Goal: Task Accomplishment & Management: Manage account settings

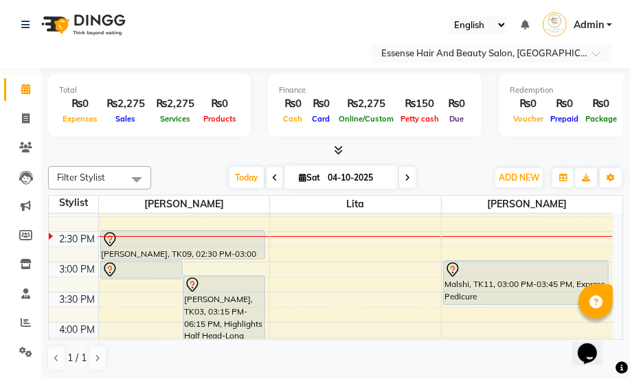
scroll to position [187, 0]
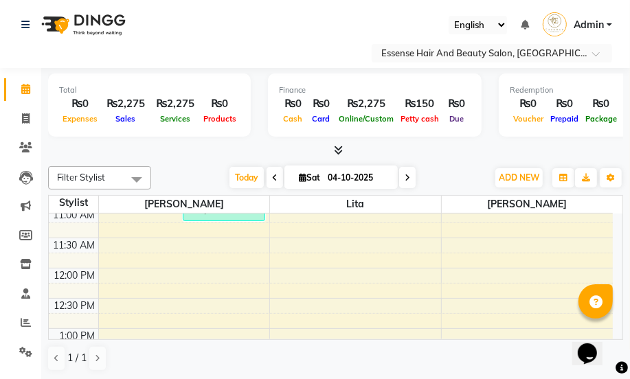
click at [406, 177] on icon at bounding box center [407, 178] width 5 height 8
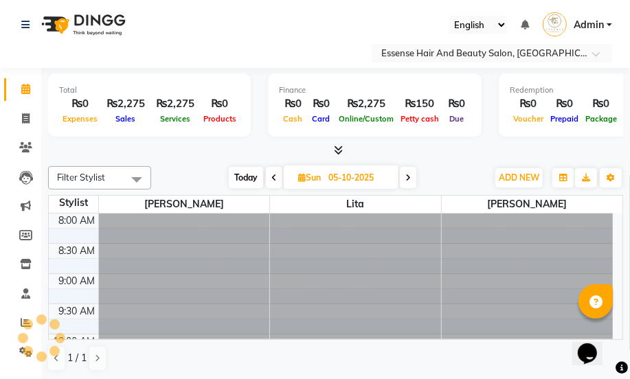
scroll to position [362, 0]
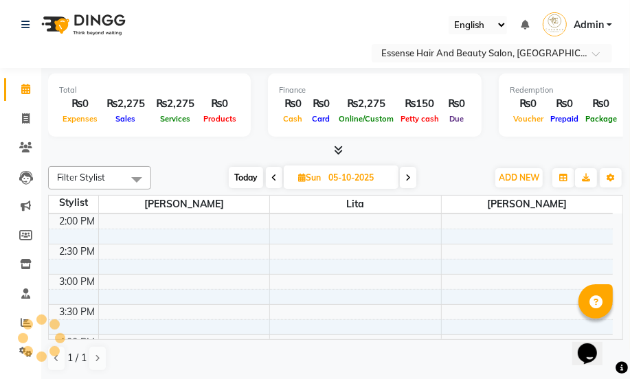
click at [406, 177] on icon at bounding box center [408, 178] width 5 height 8
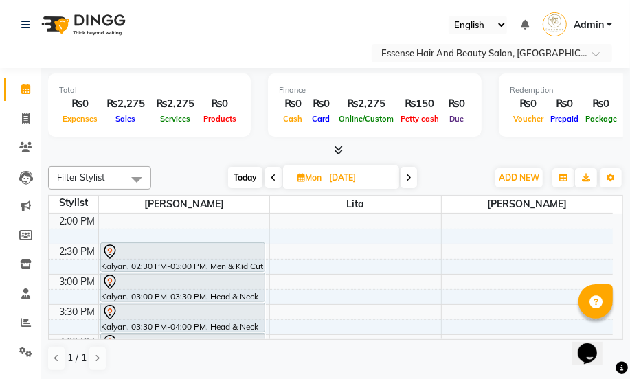
click at [251, 181] on span "Today" at bounding box center [245, 177] width 34 height 21
type input "04-10-2025"
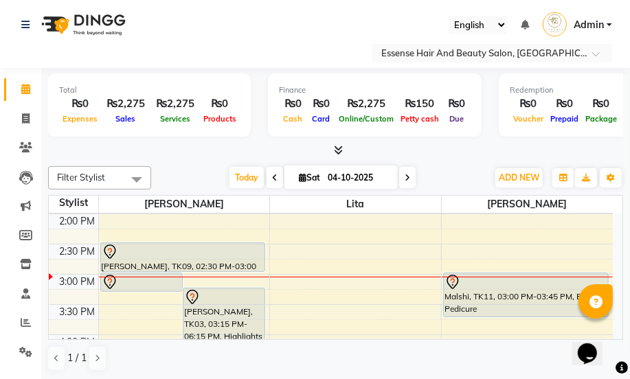
click at [110, 251] on icon at bounding box center [109, 250] width 4 height 5
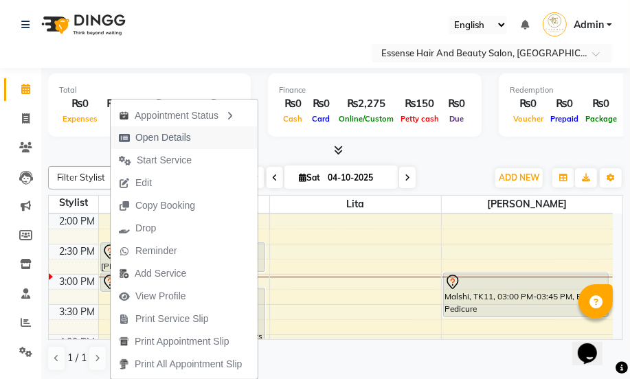
click at [159, 137] on span "Open Details" at bounding box center [163, 138] width 56 height 14
select select "7"
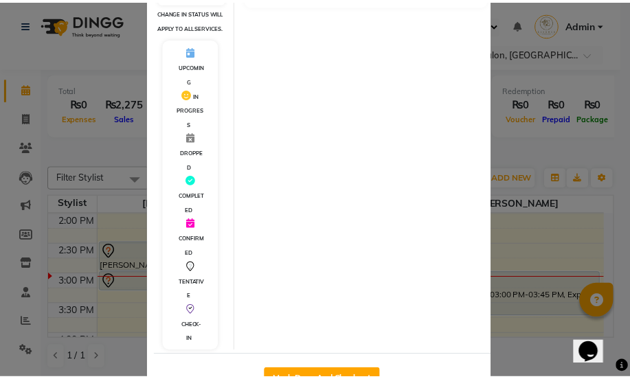
scroll to position [302, 0]
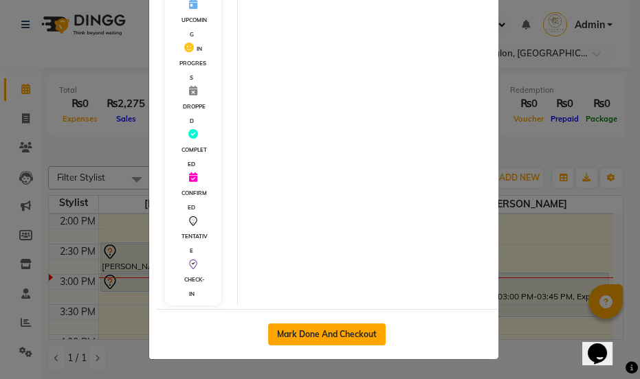
click at [305, 333] on button "Mark Done And Checkout" at bounding box center [327, 335] width 118 height 22
select select "service"
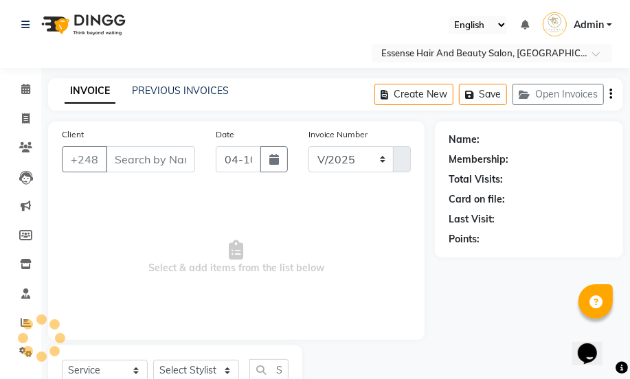
select select "8408"
type input "0427"
type input "2573697"
select select "81254"
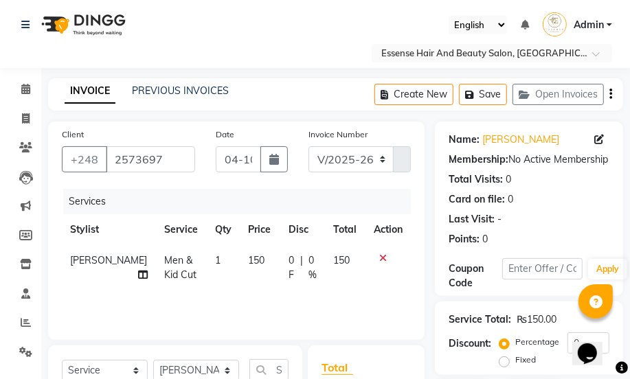
scroll to position [187, 0]
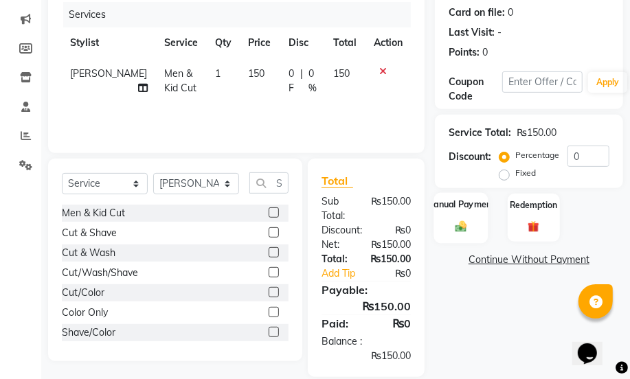
click at [458, 236] on div "Manual Payment" at bounding box center [461, 217] width 54 height 50
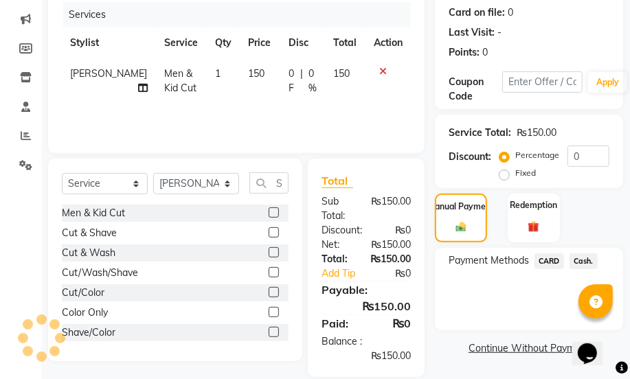
click at [585, 263] on span "Cash." at bounding box center [584, 262] width 28 height 16
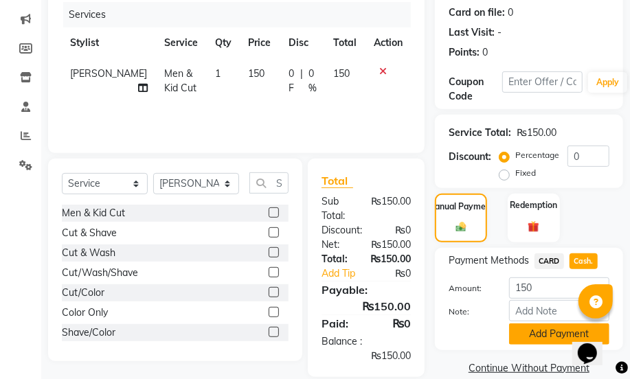
click at [552, 331] on button "Add Payment" at bounding box center [559, 334] width 100 height 21
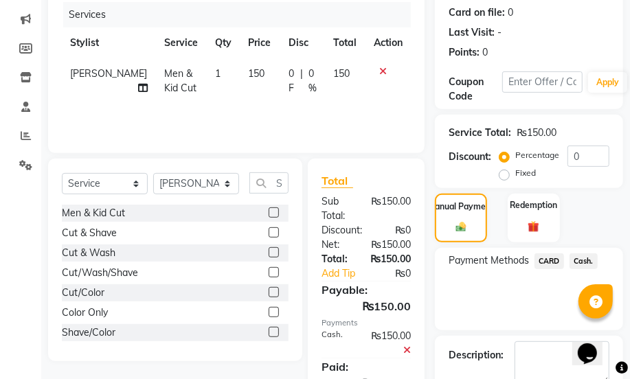
scroll to position [265, 0]
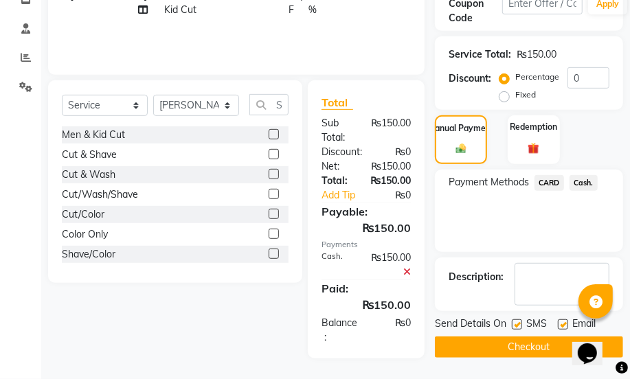
click at [529, 344] on button "Checkout" at bounding box center [529, 347] width 188 height 21
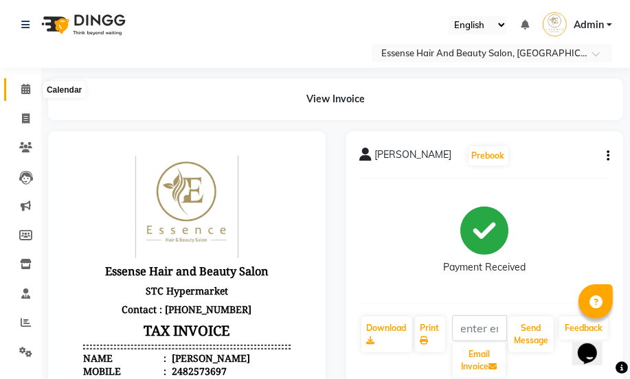
click at [25, 89] on icon at bounding box center [25, 89] width 9 height 10
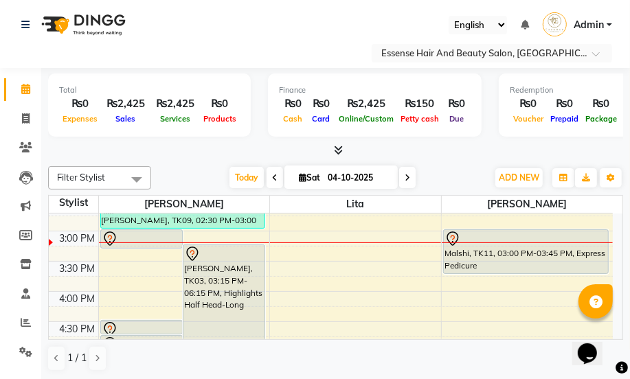
scroll to position [375, 0]
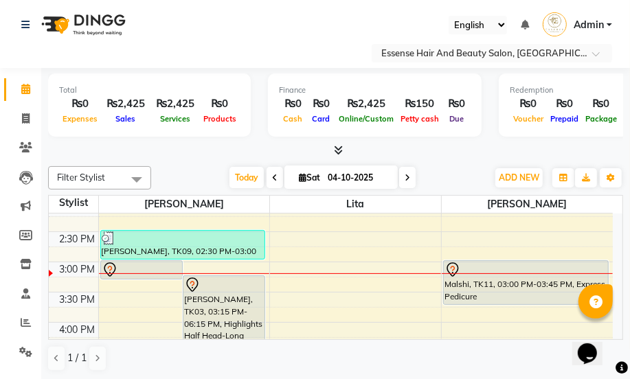
click at [453, 263] on icon at bounding box center [453, 270] width 12 height 14
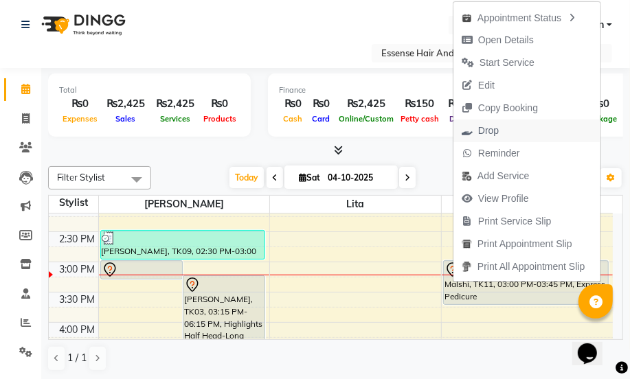
click at [492, 130] on span "Drop" at bounding box center [488, 131] width 21 height 14
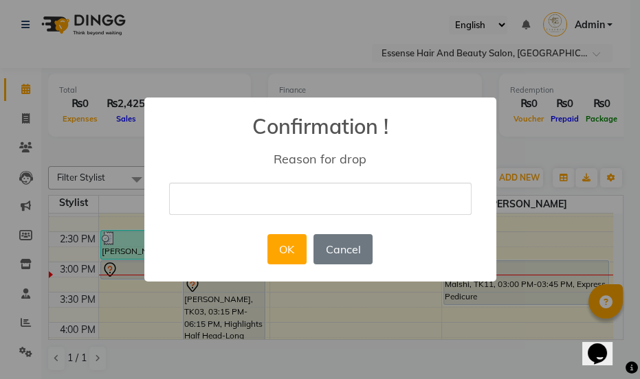
type input "cancel"
click at [289, 239] on button "OK" at bounding box center [286, 249] width 39 height 30
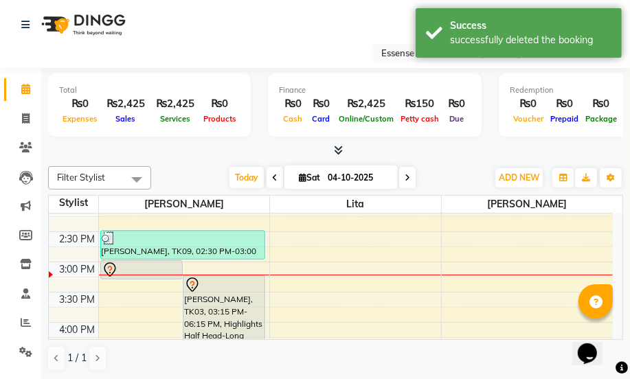
scroll to position [437, 0]
